Goal: Transaction & Acquisition: Subscribe to service/newsletter

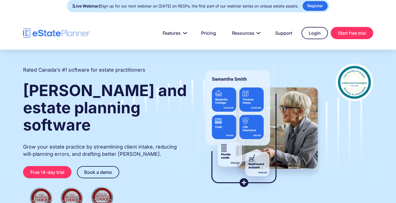
scroll to position [5, 0]
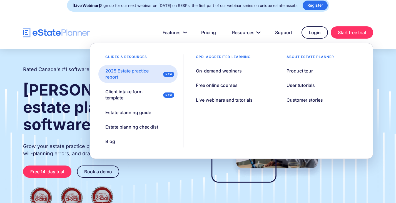
click at [142, 74] on div "2025 Estate practice report" at bounding box center [133, 74] width 56 height 13
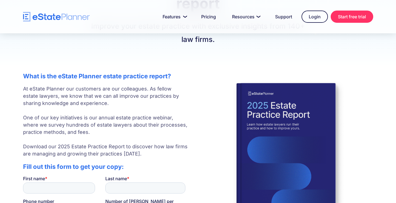
scroll to position [80, 0]
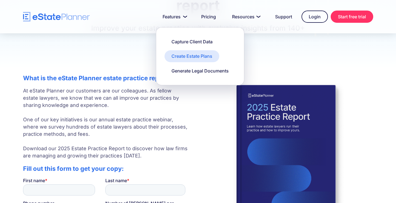
click at [189, 56] on div "Create Estate Plans" at bounding box center [192, 56] width 41 height 6
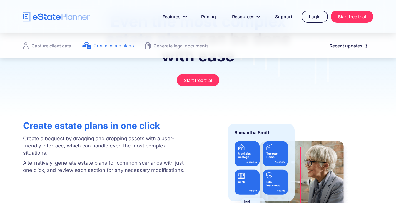
scroll to position [81, 0]
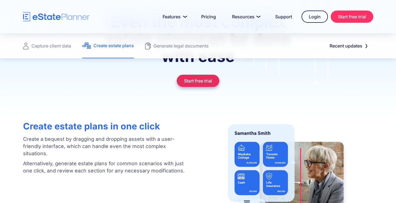
click at [204, 80] on link "Start free trial" at bounding box center [198, 81] width 43 height 12
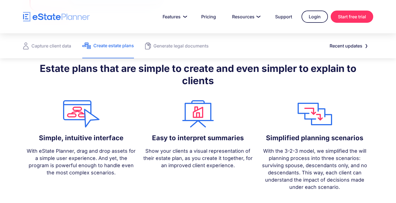
scroll to position [449, 0]
